Goal: Information Seeking & Learning: Learn about a topic

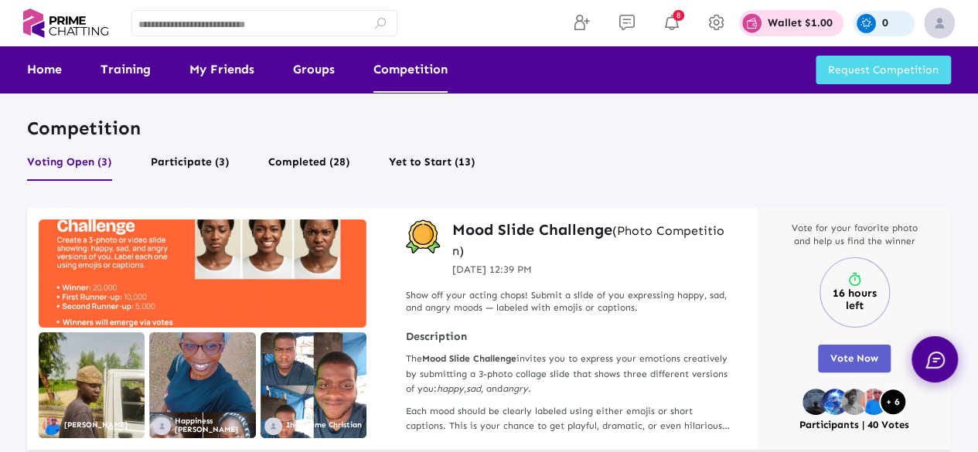
click at [581, 227] on h3 "Mood Slide Challenge (Photo Competition)" at bounding box center [593, 240] width 282 height 40
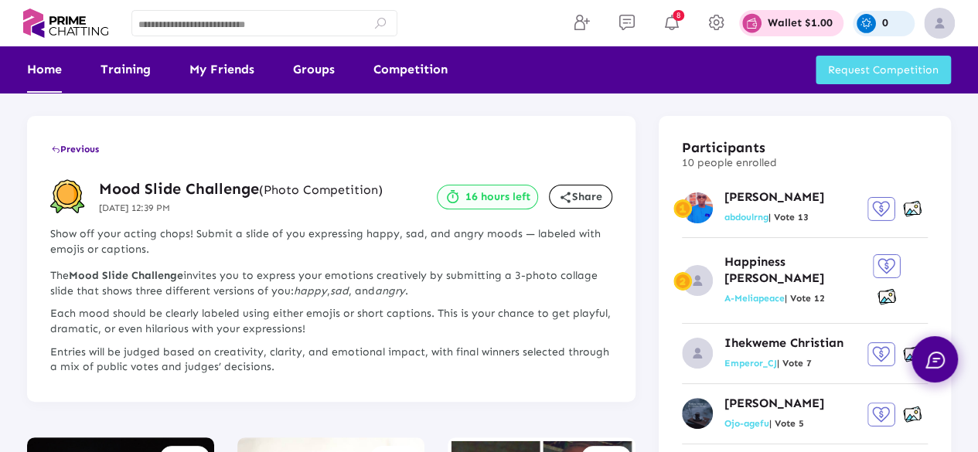
click at [55, 77] on link "Home" at bounding box center [44, 69] width 35 height 46
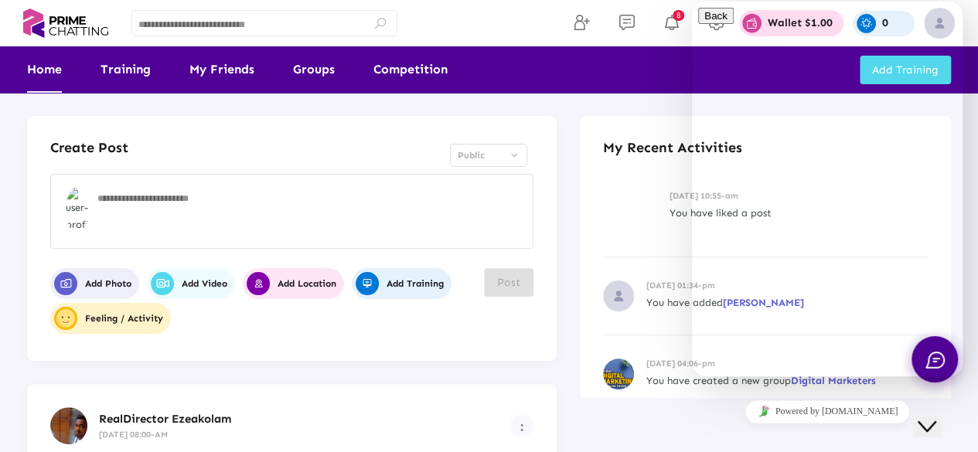
click at [936, 421] on icon "Chat widget" at bounding box center [927, 426] width 19 height 11
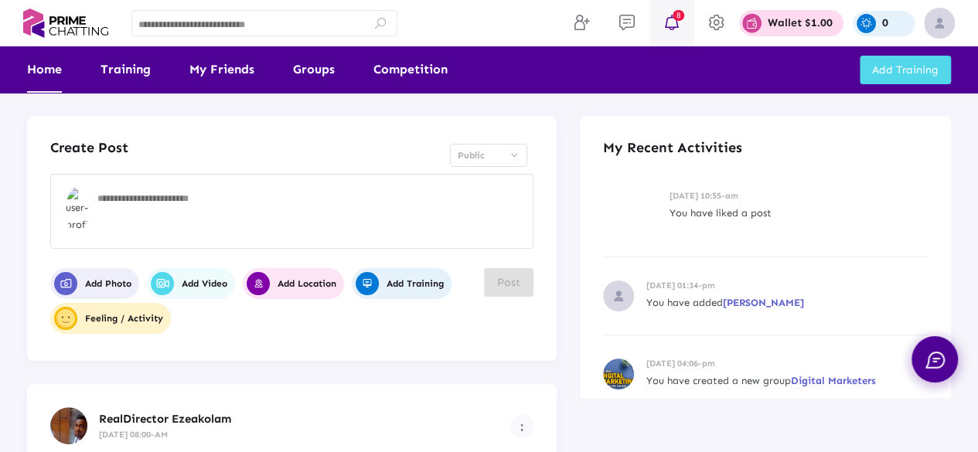
click at [668, 19] on icon at bounding box center [671, 22] width 23 height 19
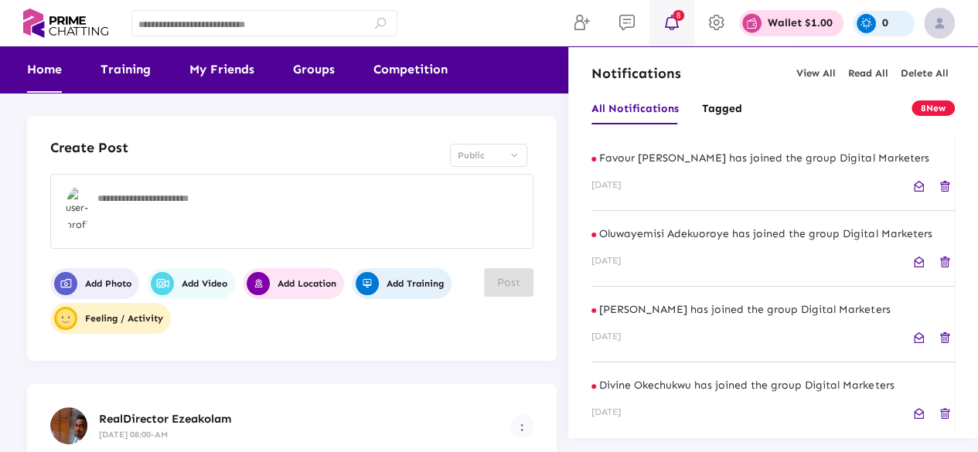
click at [478, 25] on div at bounding box center [489, 226] width 978 height 452
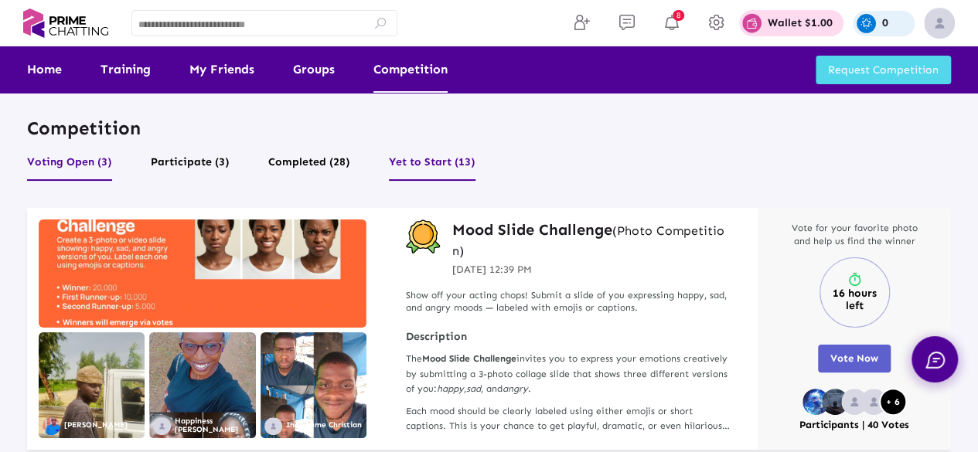
click at [454, 152] on button "Yet to Start (13)" at bounding box center [432, 166] width 87 height 29
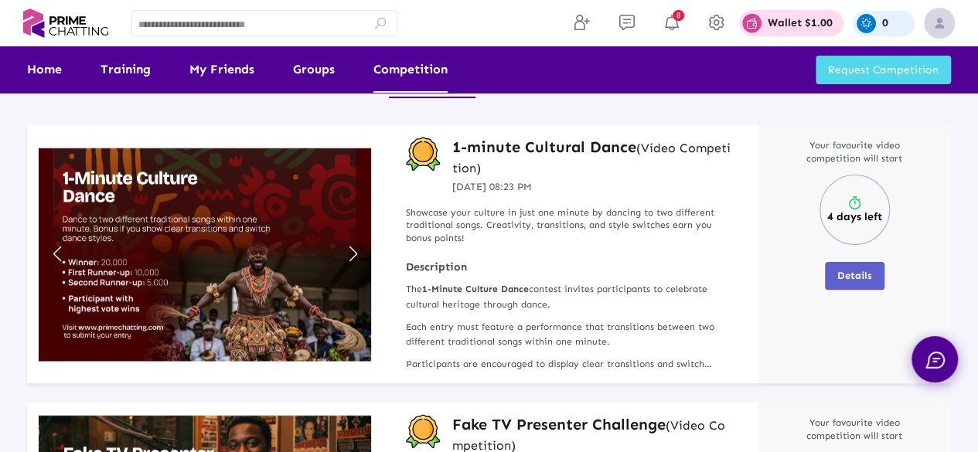
scroll to position [101, 0]
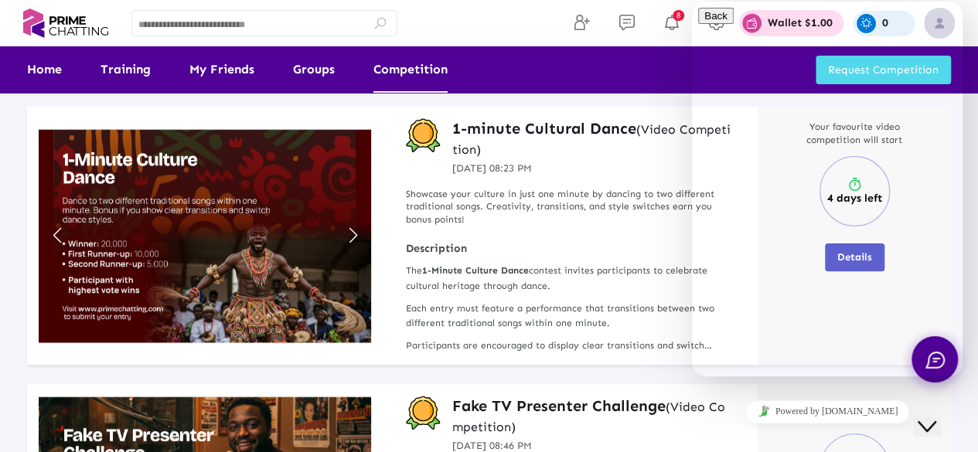
click at [935, 421] on icon "Close Chat This icon closes the chat window." at bounding box center [927, 426] width 19 height 19
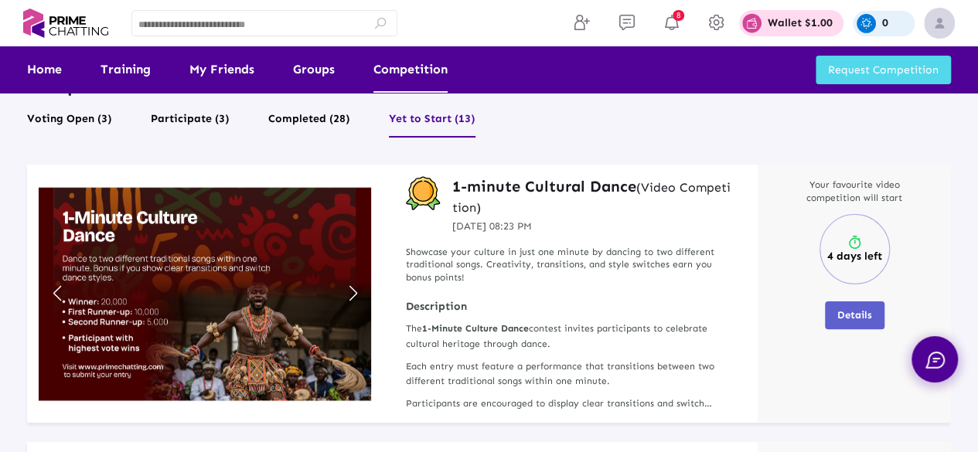
scroll to position [0, 0]
